Goal: Obtain resource: Obtain resource

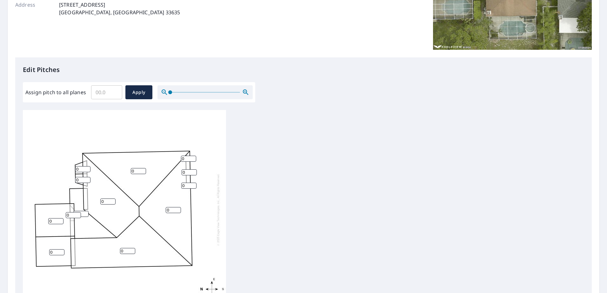
scroll to position [209, 0]
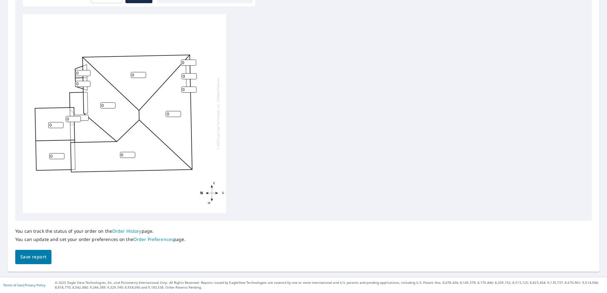
click at [33, 249] on div "You can track the status of your order on the Order History page. You can updat…" at bounding box center [100, 235] width 170 height 29
drag, startPoint x: 37, startPoint y: 256, endPoint x: 42, endPoint y: 255, distance: 5.8
click at [37, 256] on span "Save report" at bounding box center [33, 257] width 26 height 8
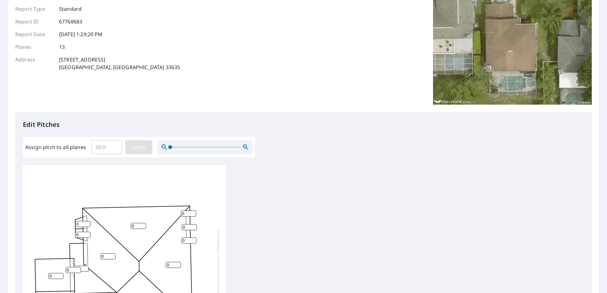
scroll to position [0, 0]
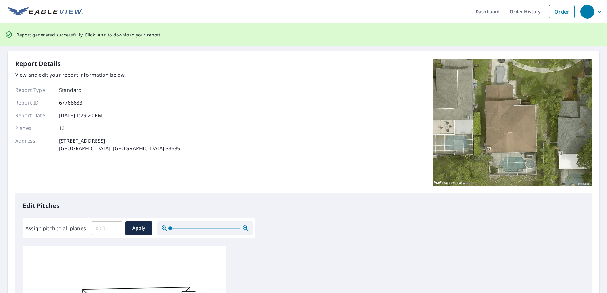
click at [102, 35] on span "here" at bounding box center [101, 35] width 10 height 8
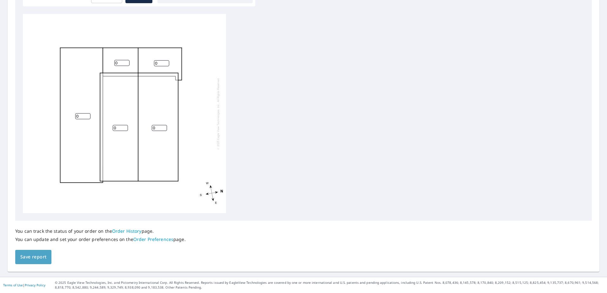
click at [43, 256] on span "Save report" at bounding box center [33, 257] width 26 height 8
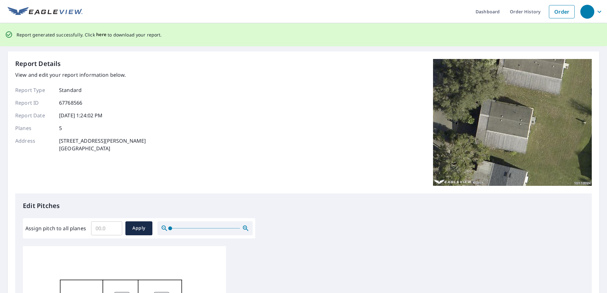
click at [104, 36] on span "here" at bounding box center [101, 35] width 10 height 8
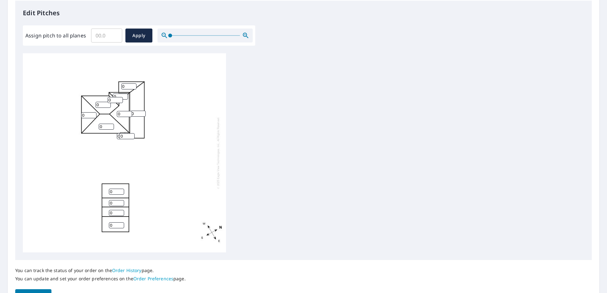
scroll to position [209, 0]
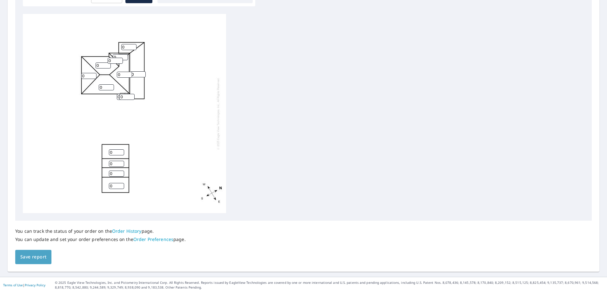
drag, startPoint x: 44, startPoint y: 253, endPoint x: 74, endPoint y: 255, distance: 29.9
click at [45, 254] on button "Save report" at bounding box center [33, 257] width 36 height 14
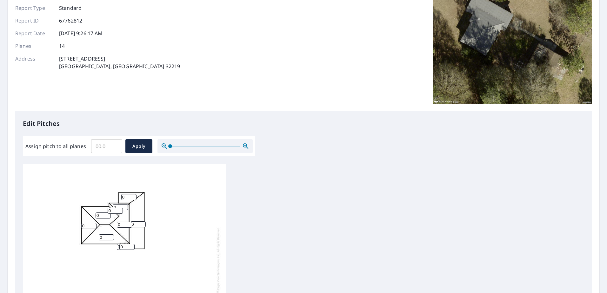
scroll to position [0, 0]
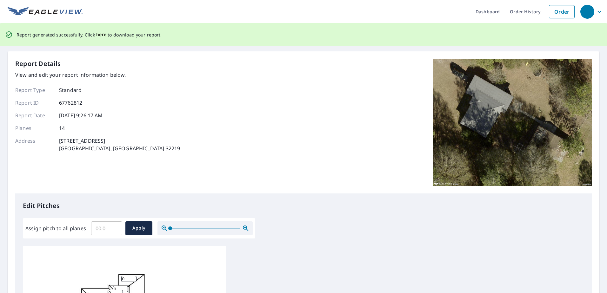
click at [96, 37] on span "here" at bounding box center [101, 35] width 10 height 8
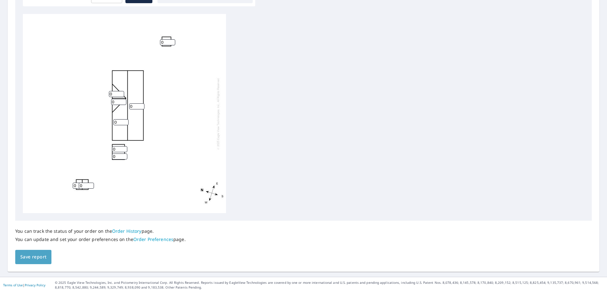
drag, startPoint x: 35, startPoint y: 252, endPoint x: 45, endPoint y: 251, distance: 10.9
click at [35, 253] on button "Save report" at bounding box center [33, 257] width 36 height 14
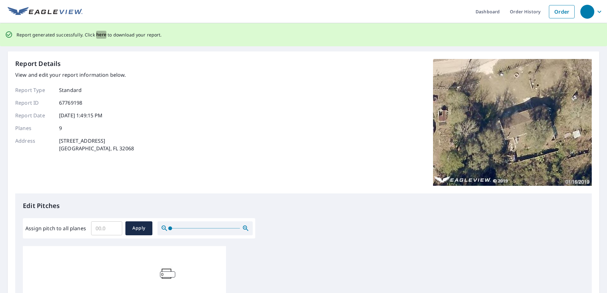
click at [96, 33] on span "here" at bounding box center [101, 35] width 10 height 8
